Goal: Complete application form

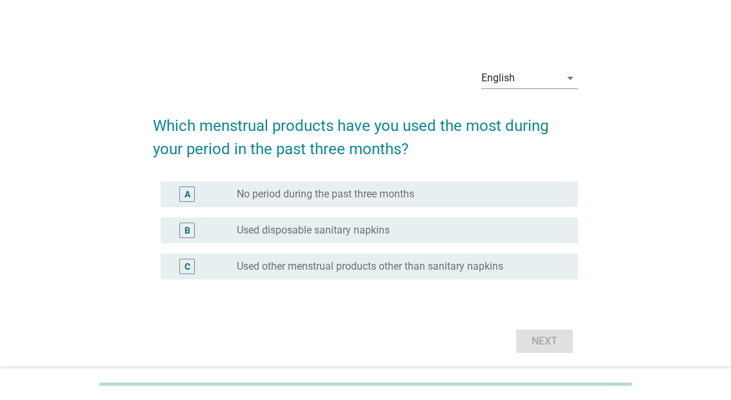
click at [500, 84] on div "English" at bounding box center [499, 78] width 34 height 12
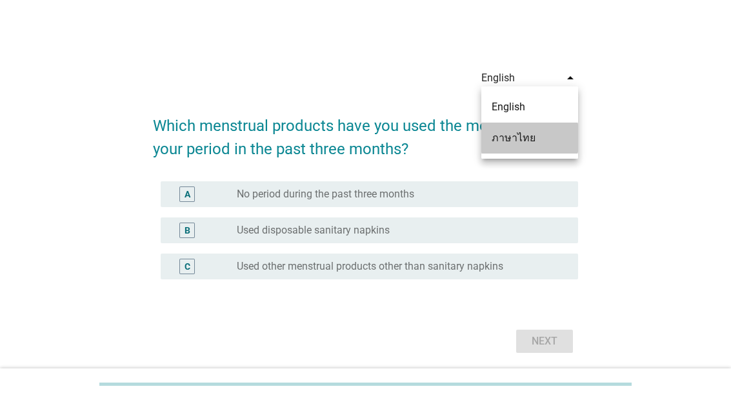
click at [513, 139] on div "ภาษาไทย" at bounding box center [530, 137] width 76 height 15
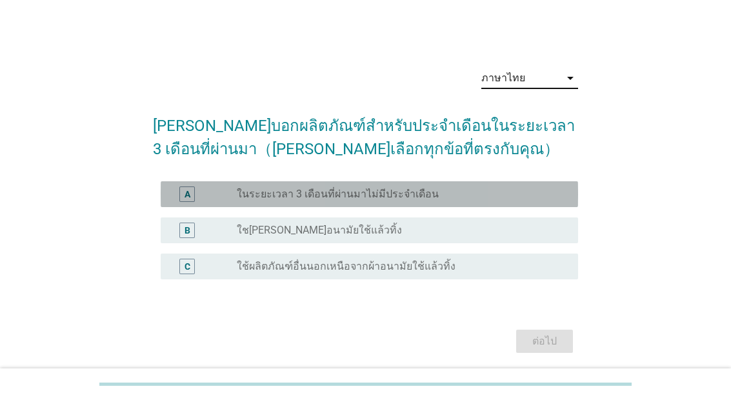
click at [344, 201] on label "ในระยะเวลา 3 เดือนที่ผ่านมาไม่มีประจำเดือน" at bounding box center [338, 194] width 202 height 13
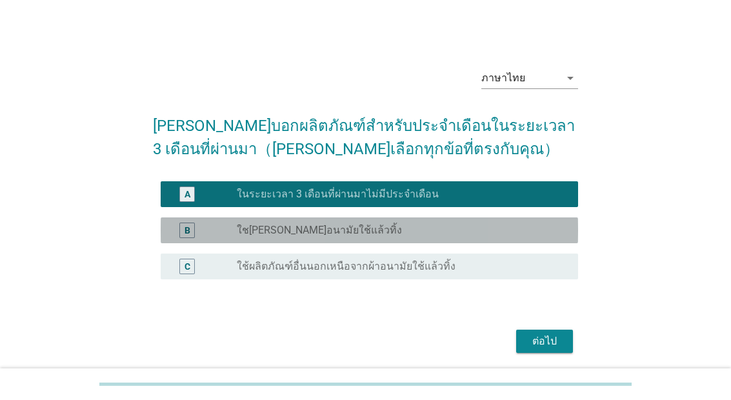
click at [412, 237] on div "radio_button_unchecked ใช[PERSON_NAME]อนามัยใช้แล้วทิ้ง" at bounding box center [397, 230] width 321 height 13
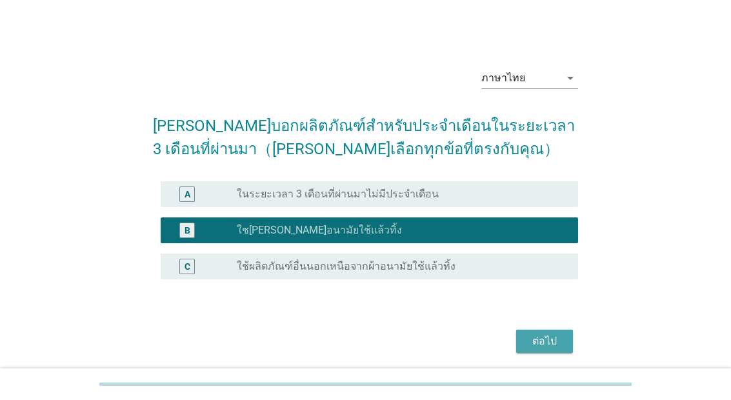
click at [532, 349] on div "ต่อไป" at bounding box center [545, 341] width 36 height 15
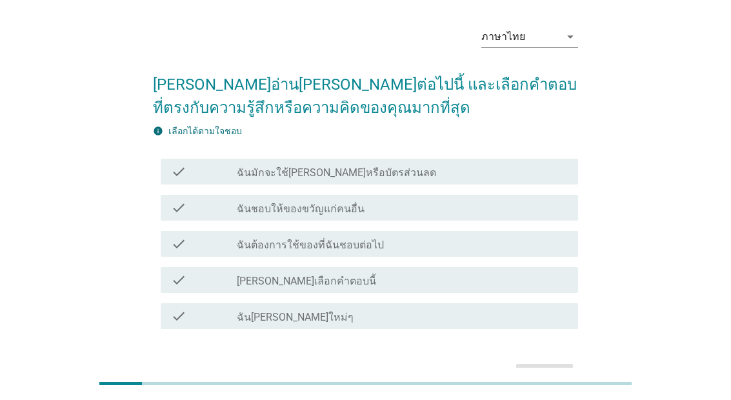
scroll to position [41, 0]
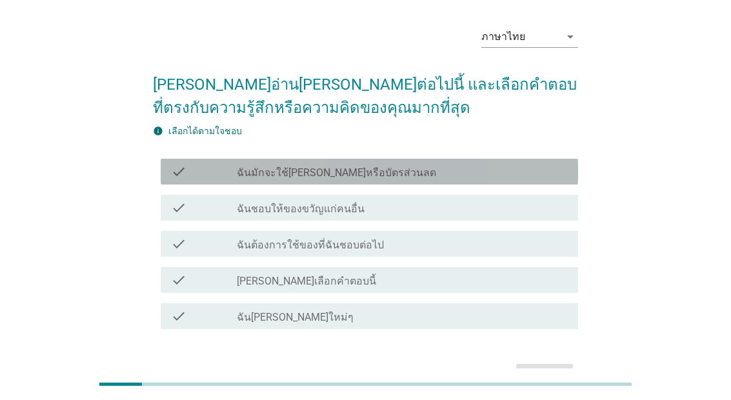
click at [196, 181] on div "check check_box_outline_blank ฉันมักจะใช้[PERSON_NAME]หรือบัตรส่วนลด" at bounding box center [370, 172] width 418 height 26
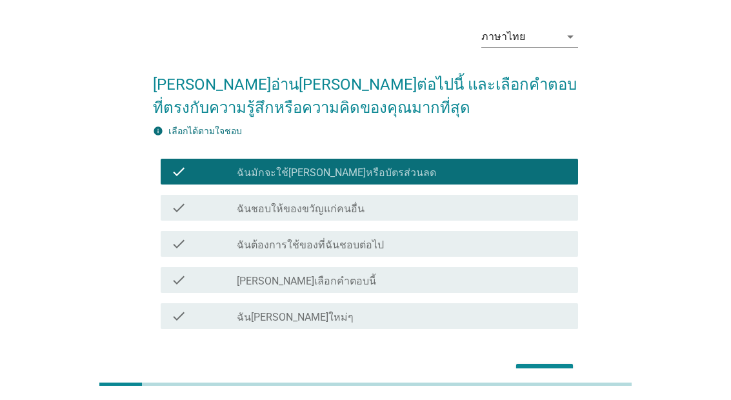
click at [199, 212] on div "check" at bounding box center [204, 207] width 66 height 15
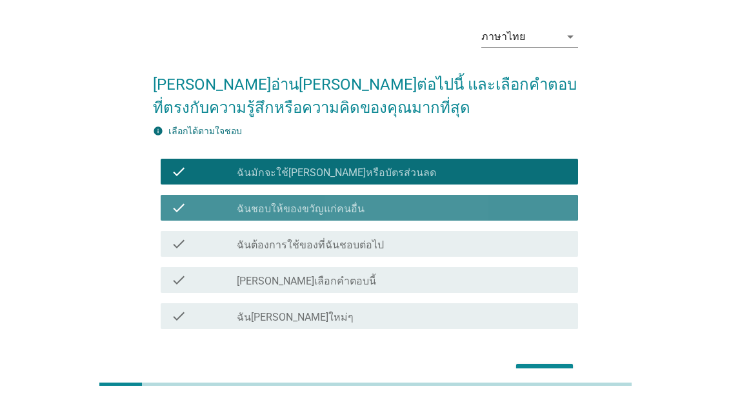
click at [210, 255] on div "check check_box_outline_blank ฉันต้องการใช้ของที่ฉันชอบต่อไป" at bounding box center [370, 244] width 418 height 26
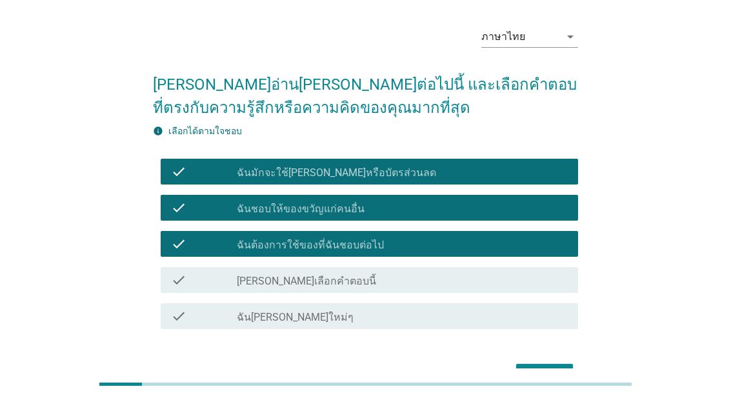
click at [402, 327] on div "check check_box_outline_blank ฉัน[PERSON_NAME]ใหม่ๆ" at bounding box center [370, 316] width 418 height 26
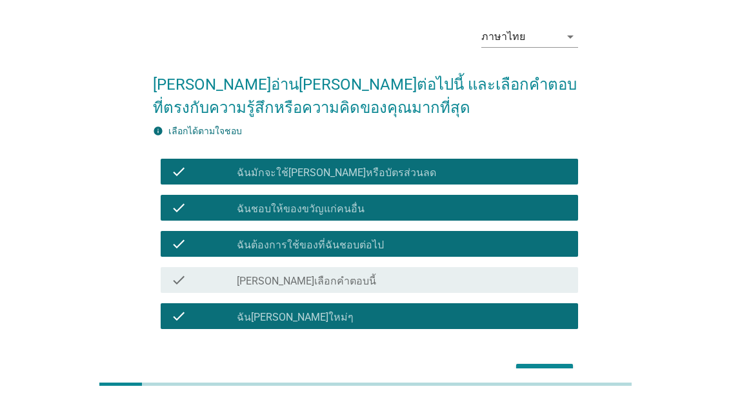
click at [522, 371] on button "ต่อไป" at bounding box center [544, 375] width 57 height 23
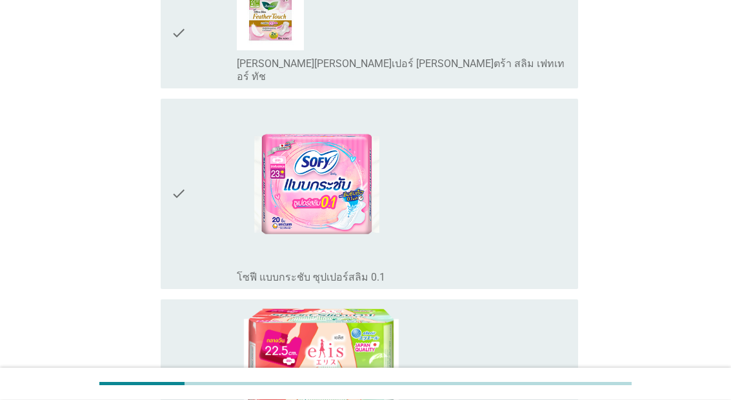
scroll to position [957, 0]
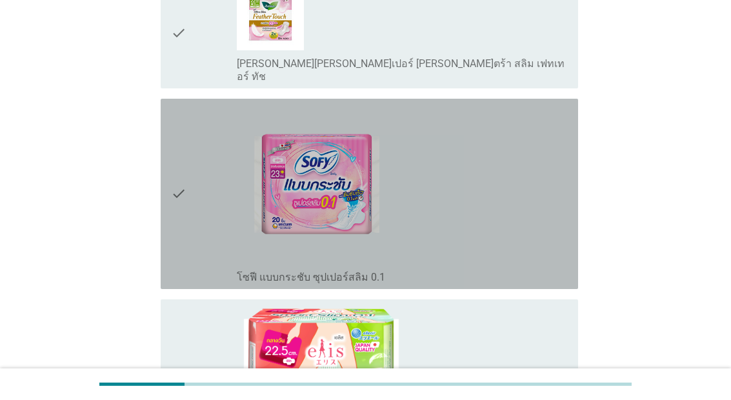
click at [174, 262] on icon "check" at bounding box center [178, 194] width 15 height 180
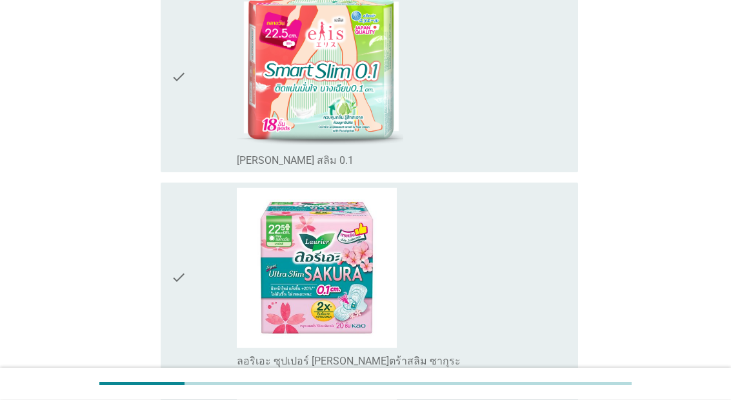
scroll to position [1291, 0]
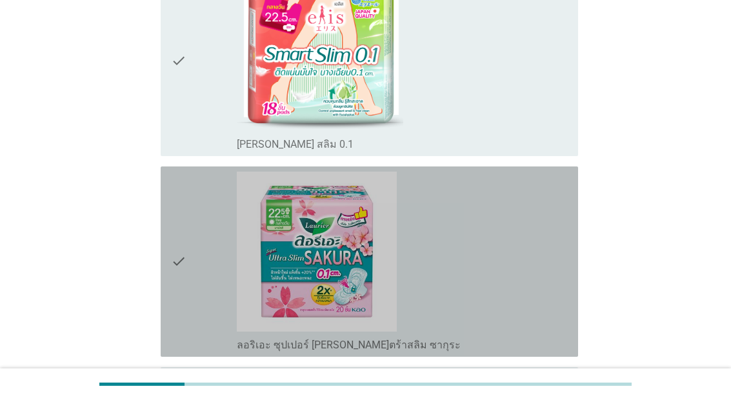
click at [221, 300] on div "check" at bounding box center [204, 262] width 66 height 180
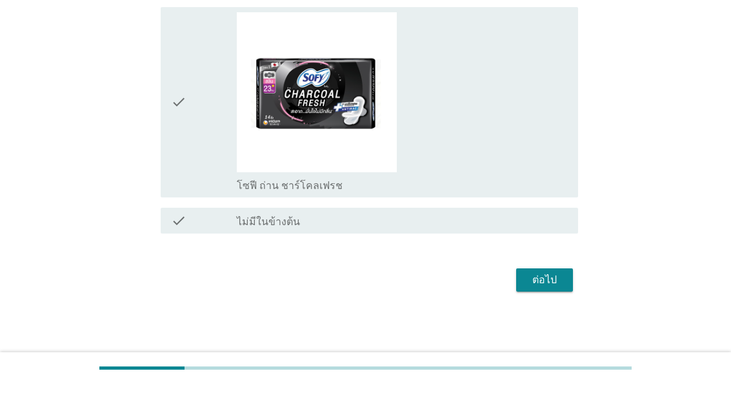
scroll to position [1893, 0]
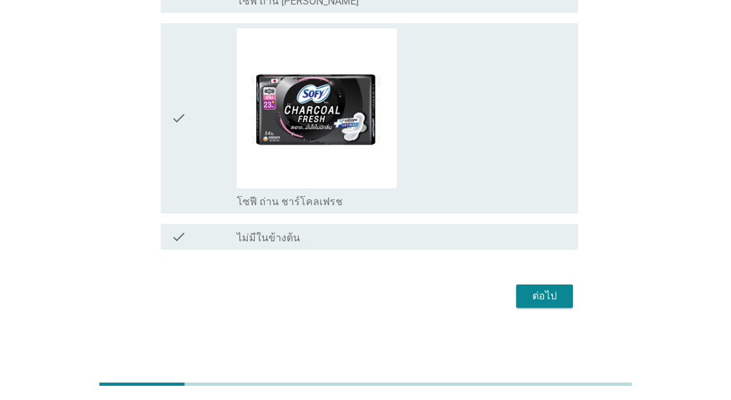
click at [529, 304] on div "ต่อไป" at bounding box center [545, 296] width 36 height 15
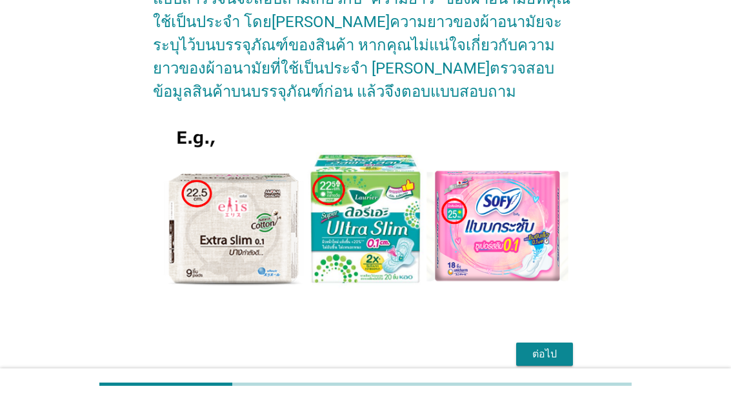
scroll to position [134, 0]
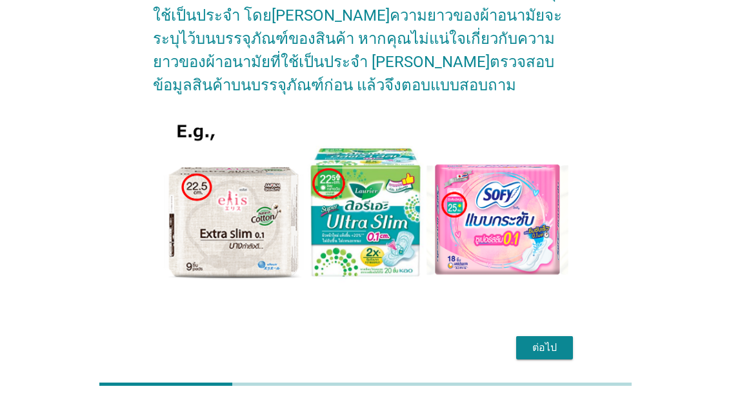
click at [535, 345] on div "ต่อไป" at bounding box center [545, 347] width 36 height 15
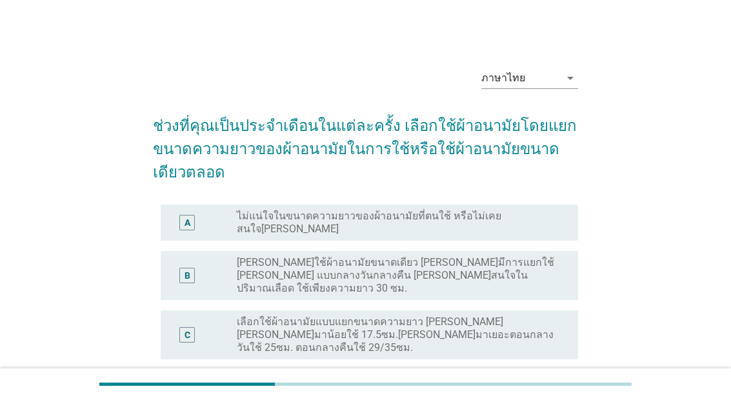
click at [237, 316] on label "เลือกใช้ผ้าอนามัยแบบแยกขนาดความยาว [PERSON_NAME] [PERSON_NAME]มาน้อยใช้ 17.5ซม.…" at bounding box center [397, 335] width 321 height 39
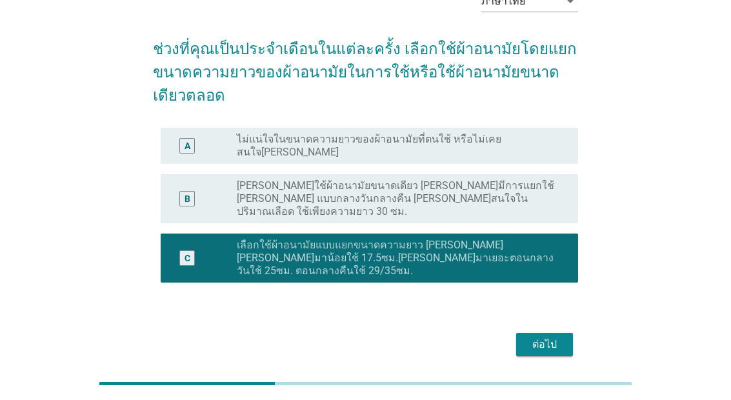
scroll to position [77, 0]
click at [536, 337] on div "ต่อไป" at bounding box center [545, 344] width 36 height 15
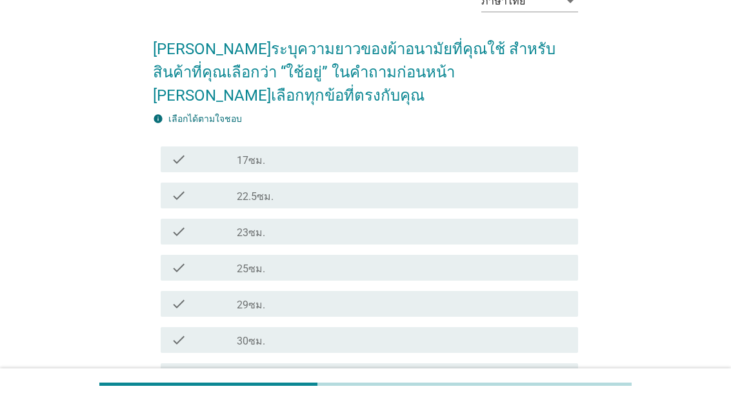
scroll to position [0, 0]
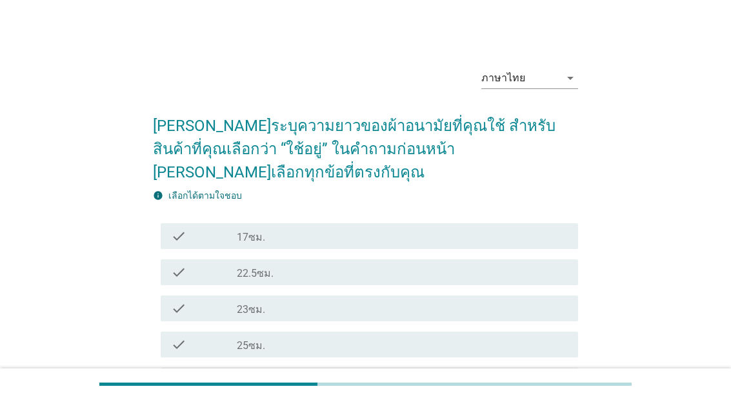
click at [403, 265] on div "check_box_outline_blank 22.5ซม." at bounding box center [402, 272] width 331 height 15
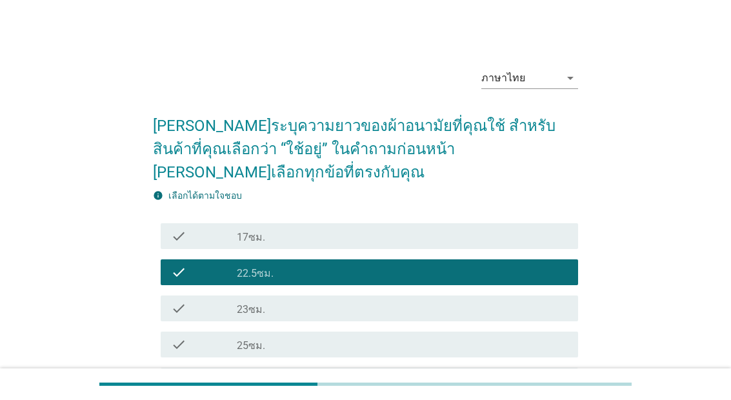
scroll to position [141, 0]
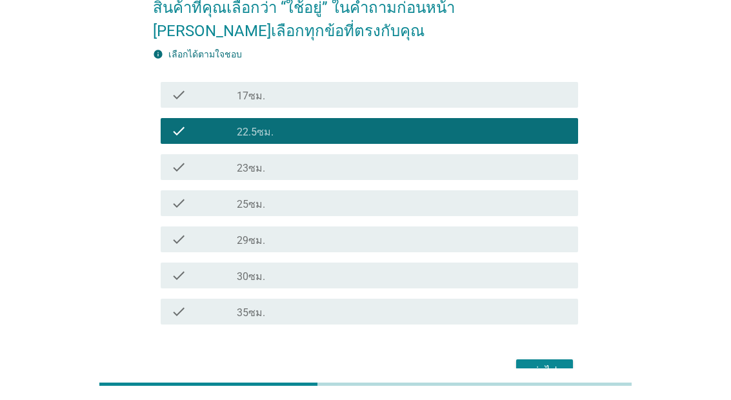
click at [550, 363] on div "ต่อไป" at bounding box center [545, 370] width 36 height 15
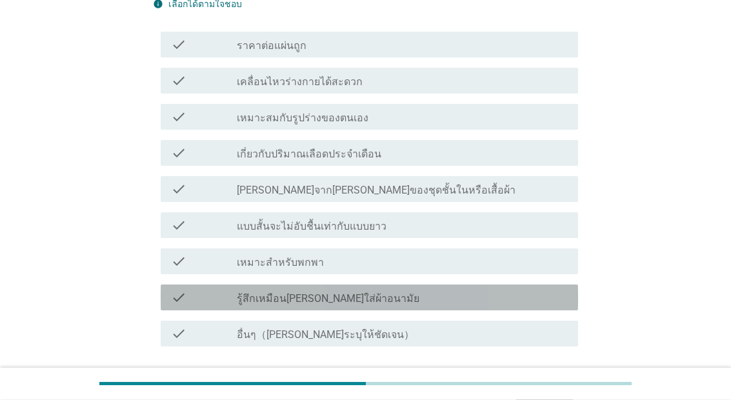
scroll to position [214, 0]
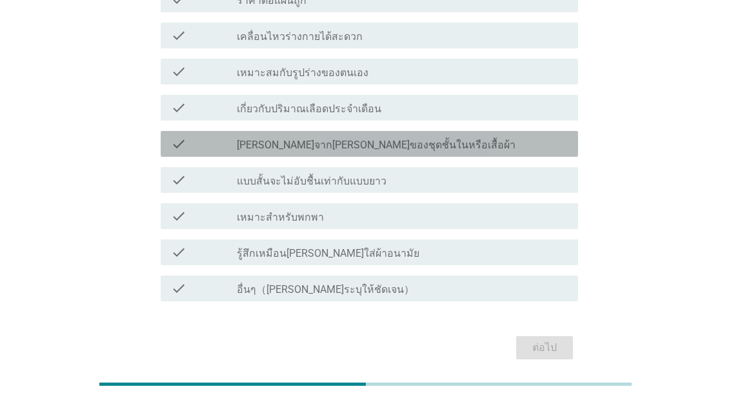
click at [445, 156] on div "check check_box_outline_blank [PERSON_NAME]จาก[PERSON_NAME]ของชุดชั้นในหรือเสื้…" at bounding box center [370, 144] width 418 height 26
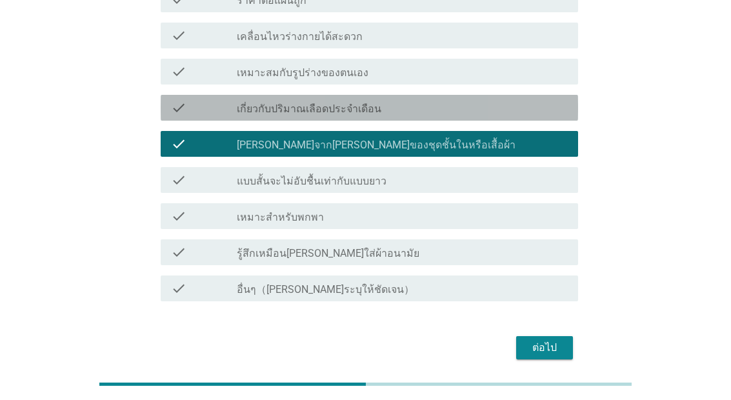
click at [456, 106] on div "check_box_outline_blank เกี่ยวกับปริมาณเลือดประจำเดือน" at bounding box center [402, 107] width 331 height 15
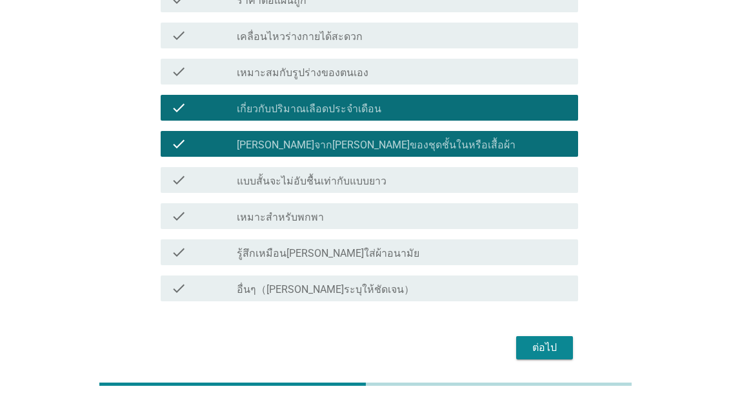
click at [531, 349] on div "ต่อไป" at bounding box center [545, 347] width 36 height 15
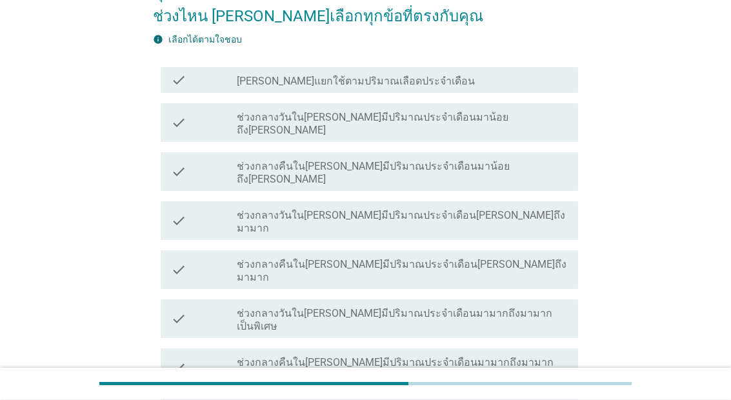
scroll to position [133, 0]
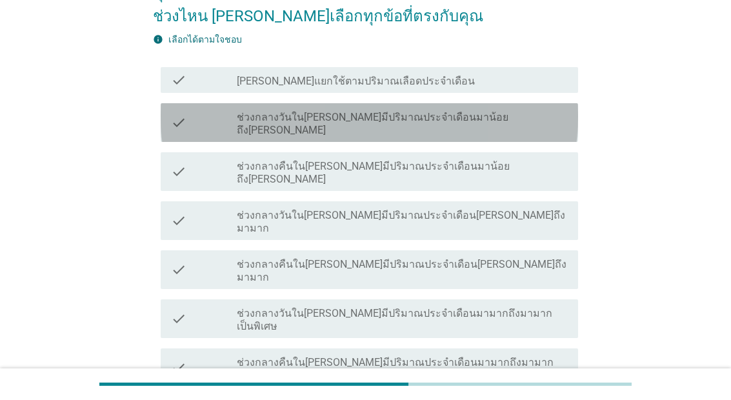
click at [516, 112] on div "check_box_outline_blank ช่วงกลางวันใน[PERSON_NAME]มีปริมาณประจำเดือนมาน้อยถึง[P…" at bounding box center [402, 122] width 331 height 28
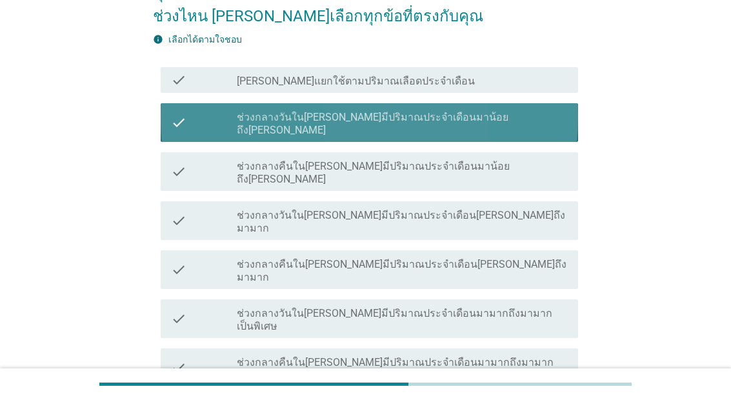
click at [513, 124] on div "check check_box_outline_blank ช่วงกลางวันใน[PERSON_NAME]มีปริมาณประจำเดือนมาน้อ…" at bounding box center [370, 122] width 418 height 39
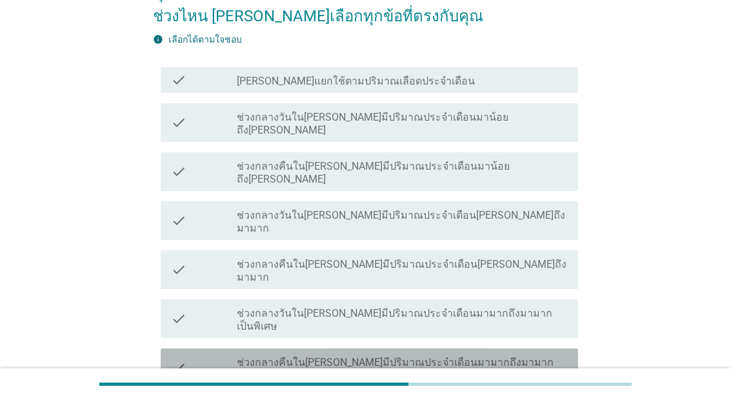
click at [426, 356] on label "ช่วงกลางคืนใน[PERSON_NAME]มีปริมาณประจำเดือนมามากถึงมามากเป็นพิเศษ" at bounding box center [402, 369] width 331 height 26
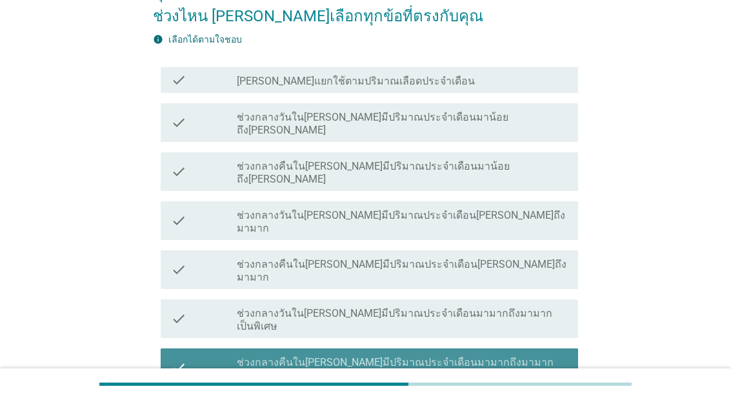
click at [423, 356] on label "ช่วงกลางคืนใน[PERSON_NAME]มีปริมาณประจำเดือนมามากถึงมามากเป็นพิเศษ" at bounding box center [402, 369] width 331 height 26
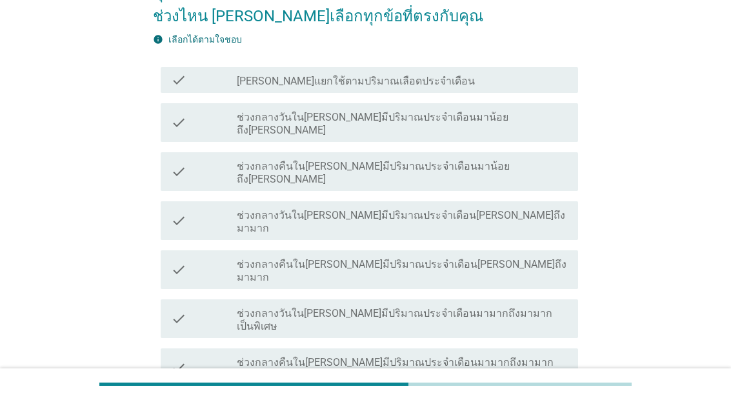
click at [443, 258] on label "ช่วงกลางคืนใน[PERSON_NAME]มีปริมาณประจำเดือน[PERSON_NAME]ถึงมามาก" at bounding box center [402, 271] width 331 height 26
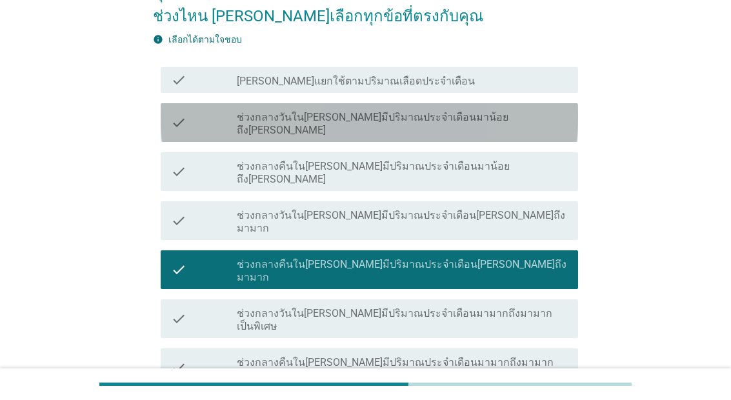
click at [482, 117] on div "check_box_outline_blank ช่วงกลางวันใน[PERSON_NAME]มีปริมาณประจำเดือนมาน้อยถึง[P…" at bounding box center [402, 122] width 331 height 28
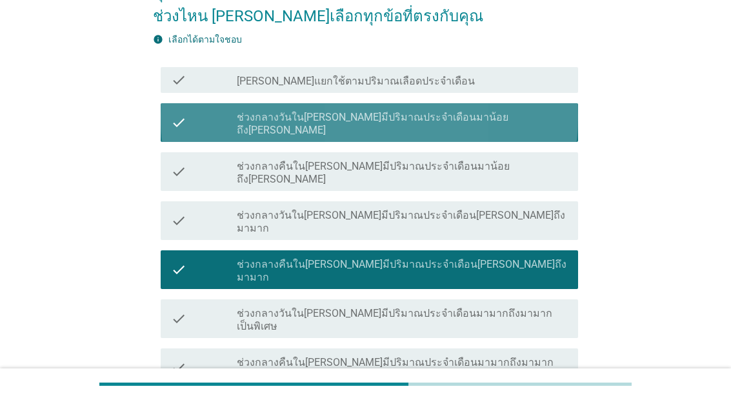
click at [439, 209] on label "ช่วงกลางวันใน[PERSON_NAME]มีปริมาณประจำเดือน[PERSON_NAME]ถึงมามาก" at bounding box center [402, 222] width 331 height 26
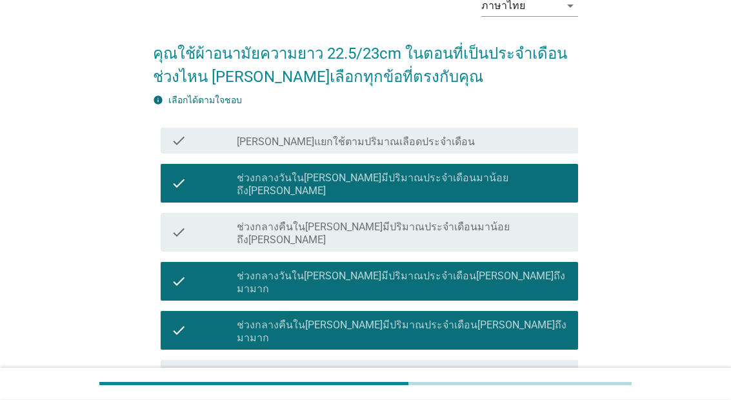
scroll to position [79, 0]
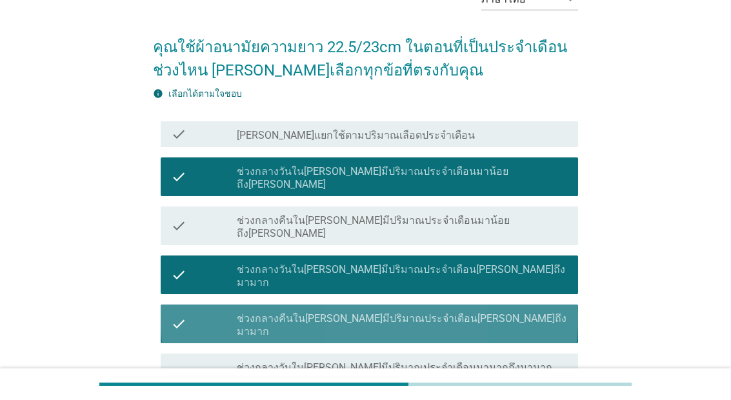
click at [452, 305] on div "check check_box ช่วงกลางคืนใน[PERSON_NAME]มีปริมาณประจำเดือน[PERSON_NAME]ถึงมาม…" at bounding box center [370, 324] width 418 height 39
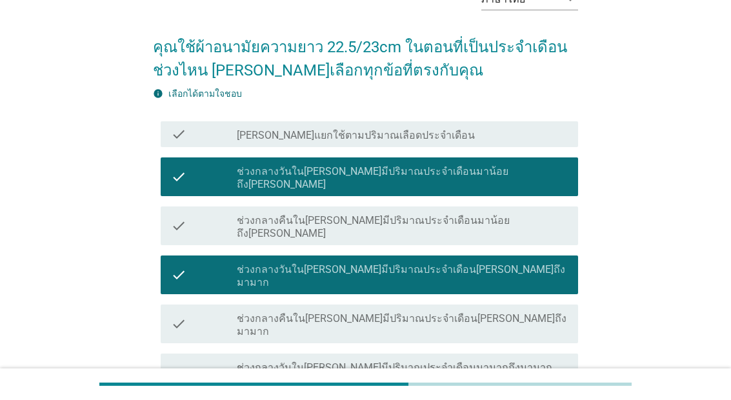
click at [437, 263] on label "ช่วงกลางวันใน[PERSON_NAME]มีปริมาณประจำเดือน[PERSON_NAME]ถึงมามาก" at bounding box center [402, 276] width 331 height 26
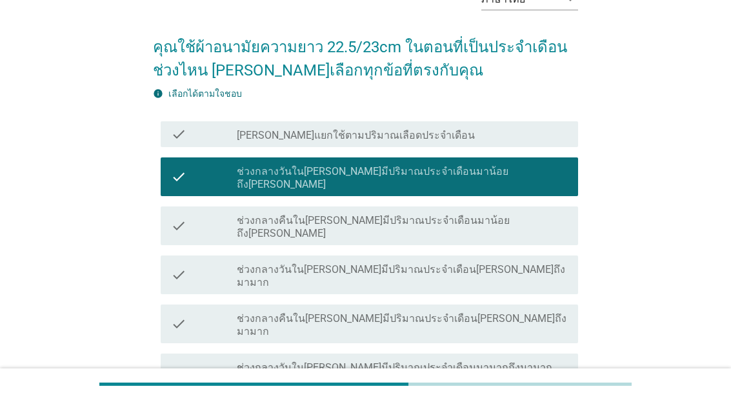
click at [454, 214] on label "ช่วงกลางคืนใน[PERSON_NAME]มีปริมาณประจำเดือนมาน้อยถึง[PERSON_NAME]" at bounding box center [402, 227] width 331 height 26
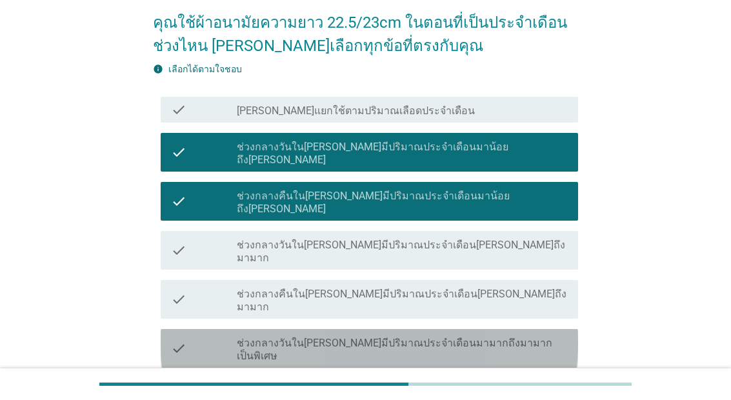
scroll to position [134, 0]
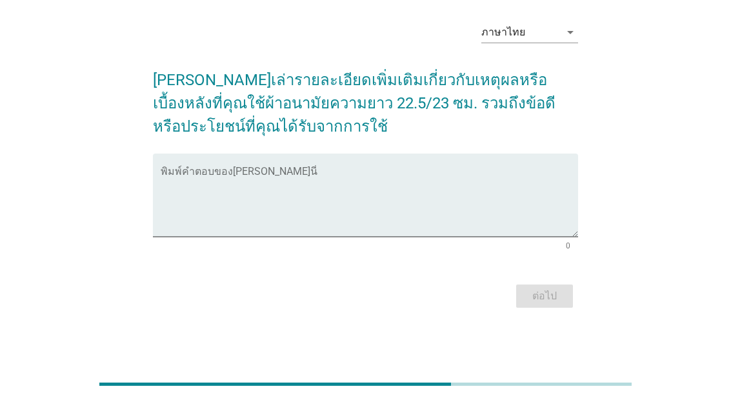
scroll to position [0, 0]
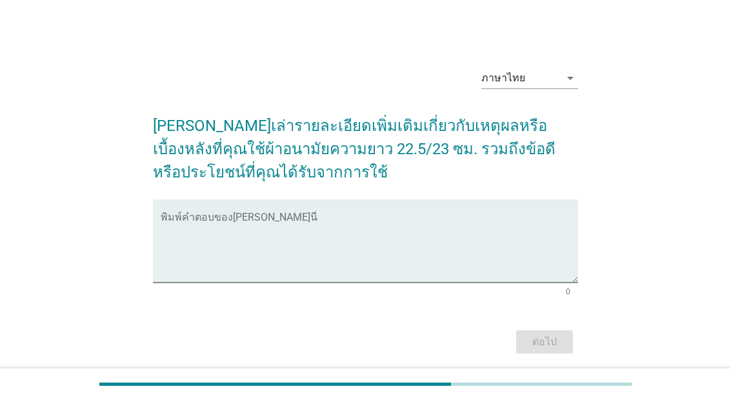
click at [461, 283] on textarea "พิมพ์คำตอบของคุณ ที่นี่" at bounding box center [370, 249] width 418 height 68
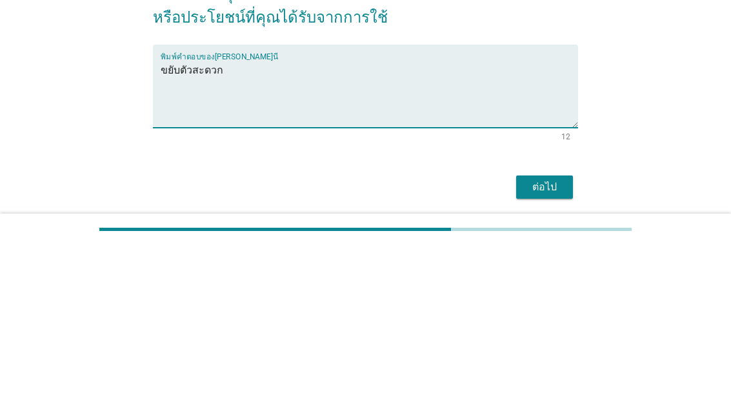
click at [493, 199] on div "พิมพ์คำตอบของ[PERSON_NAME]นี่ ขยับตัวสะดวก" at bounding box center [370, 240] width 418 height 83
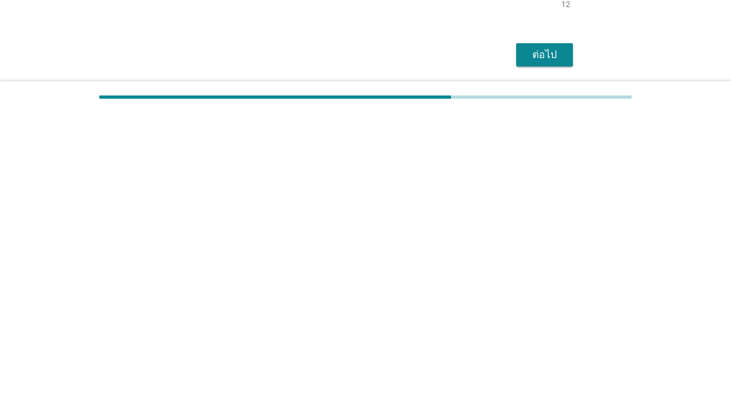
type textarea "ขยับตัวสะดวก"
click at [555, 334] on div "ต่อไป" at bounding box center [545, 341] width 36 height 15
